Goal: Task Accomplishment & Management: Use online tool/utility

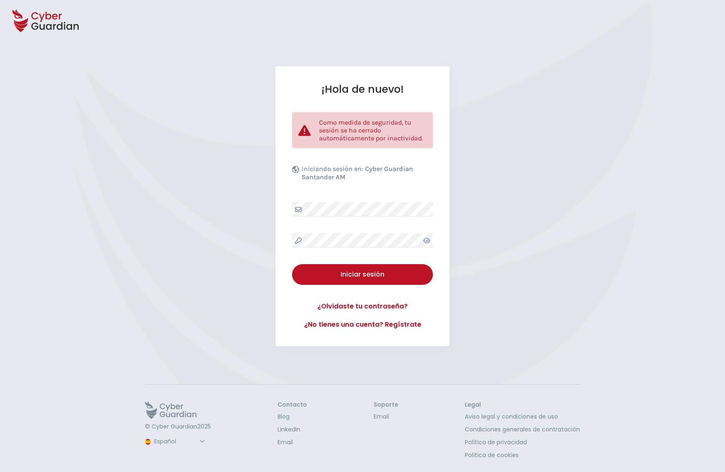
click at [348, 270] on div "Iniciar sesión" at bounding box center [362, 275] width 128 height 10
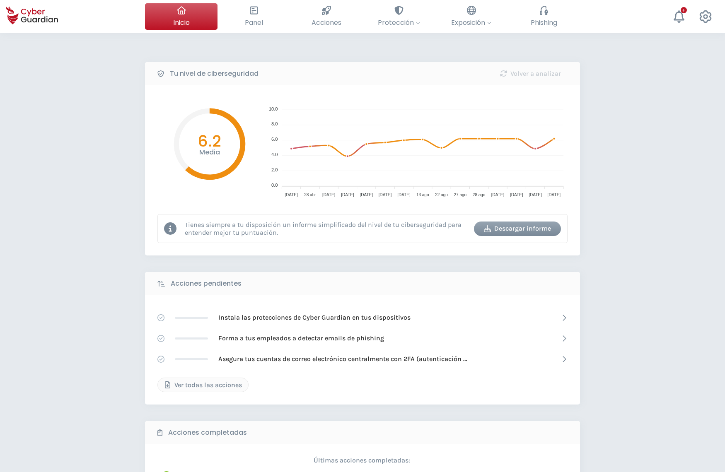
click at [120, 340] on div "Tu nivel de ciberseguridad Volver a analizar Media 6.2 10.0 10.0 8.0 8.0 6.0 6.…" at bounding box center [362, 368] width 725 height 671
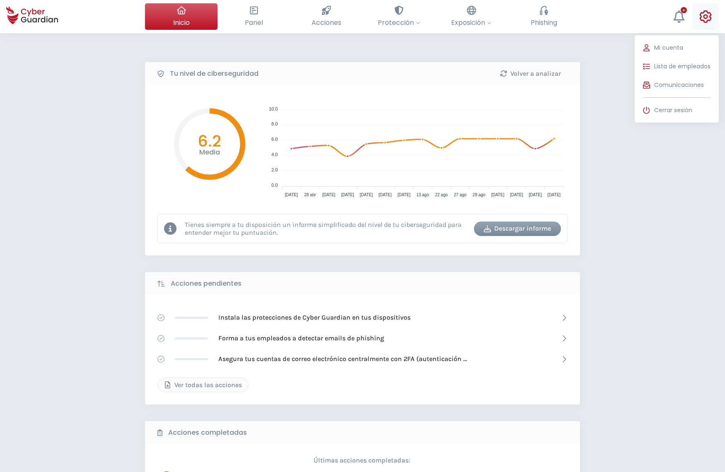
click at [706, 14] on icon at bounding box center [705, 16] width 12 height 12
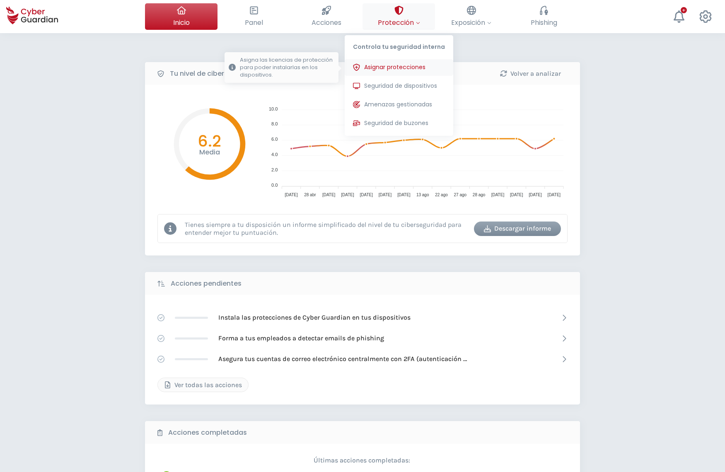
click at [393, 63] on span "Asignar protecciones" at bounding box center [394, 67] width 61 height 9
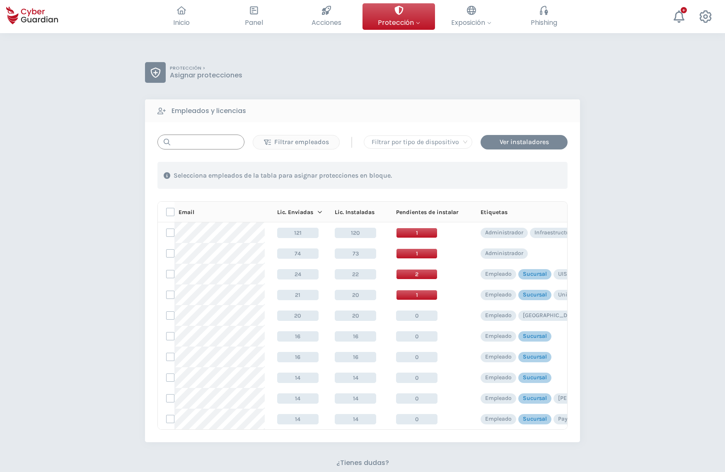
click at [187, 148] on input "text" at bounding box center [200, 142] width 87 height 15
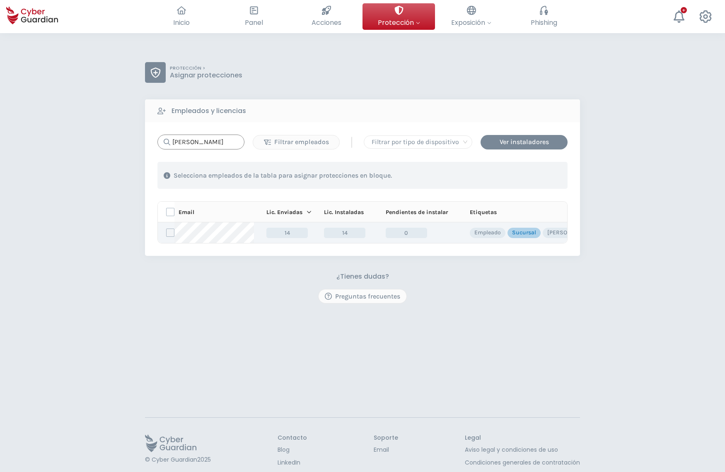
type input "[PERSON_NAME]"
click at [173, 232] on label at bounding box center [170, 233] width 8 height 8
click at [166, 232] on input "checkbox" at bounding box center [166, 232] width 0 height 7
click at [505, 178] on div "Asignar protecciones" at bounding box center [517, 176] width 75 height 10
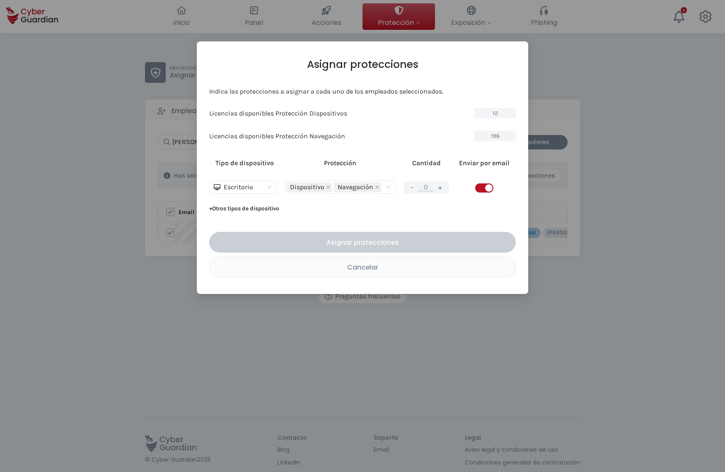
click at [442, 186] on button "+" at bounding box center [440, 187] width 10 height 10
type input "1"
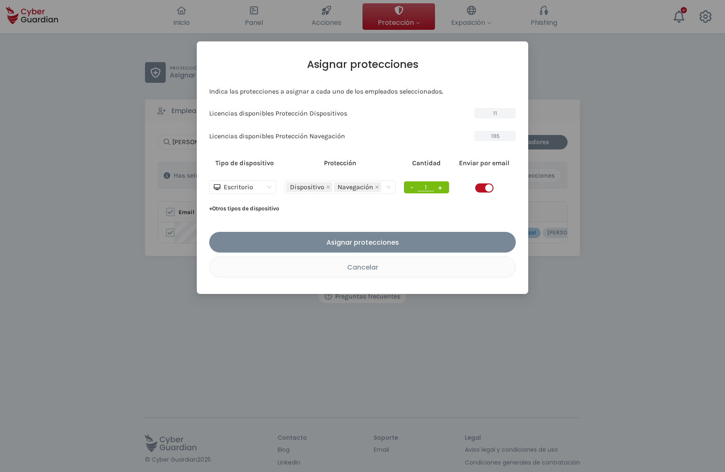
click at [477, 188] on span "button" at bounding box center [484, 187] width 18 height 9
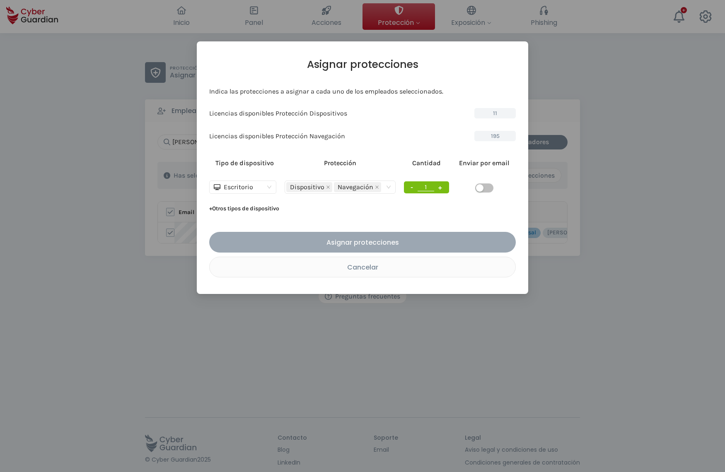
click at [365, 240] on div "Asignar protecciones" at bounding box center [362, 242] width 294 height 10
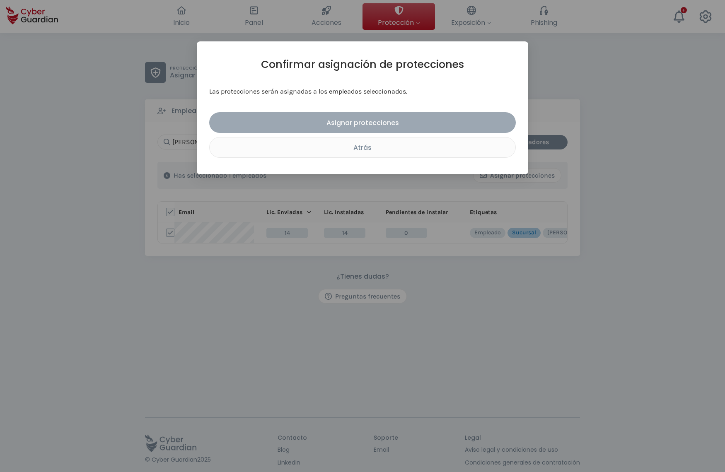
click at [386, 125] on div "Asignar protecciones" at bounding box center [362, 123] width 294 height 10
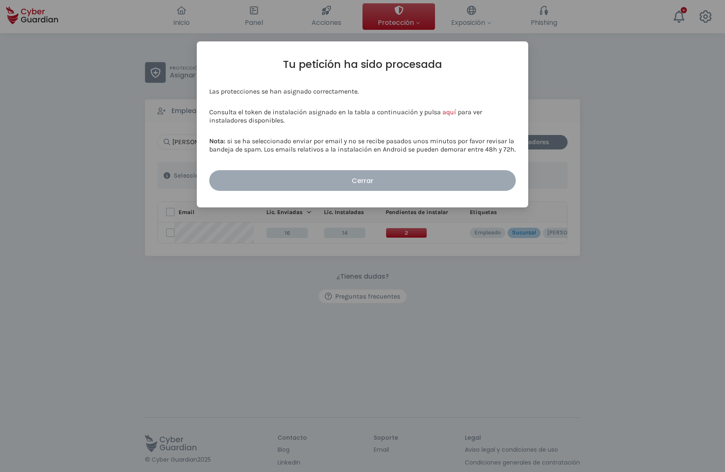
click at [365, 178] on div "Cerrar" at bounding box center [362, 181] width 294 height 10
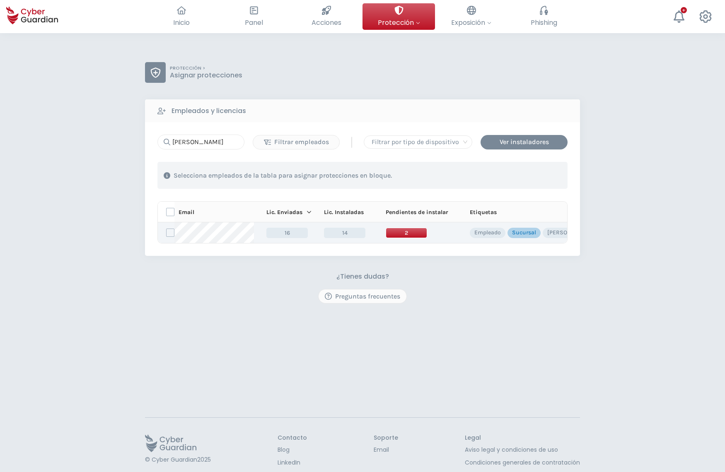
click at [408, 234] on span "2" at bounding box center [406, 233] width 41 height 10
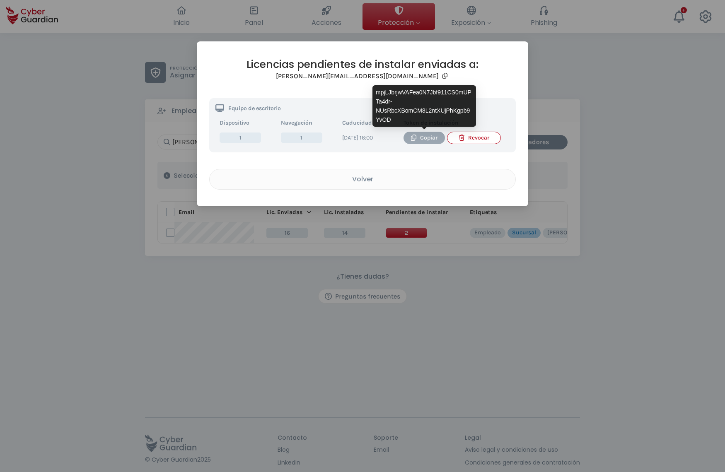
click at [433, 137] on div "Copiar" at bounding box center [424, 137] width 29 height 9
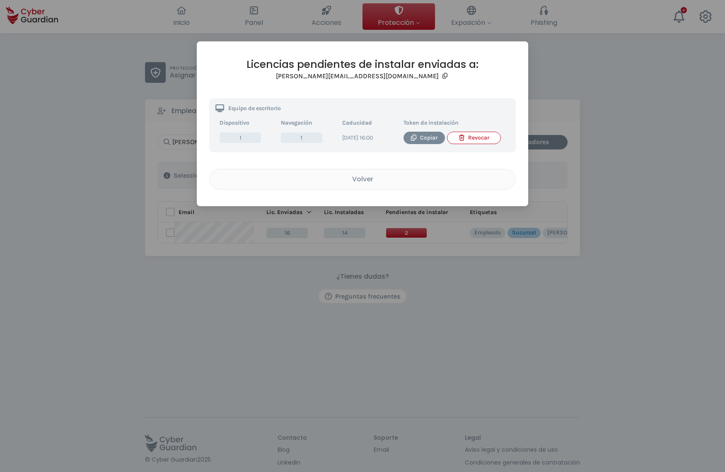
click at [77, 428] on div "Licencias pendientes de instalar enviadas a: [PERSON_NAME][EMAIL_ADDRESS][DOMAI…" at bounding box center [362, 236] width 725 height 472
